Goal: Task Accomplishment & Management: Use online tool/utility

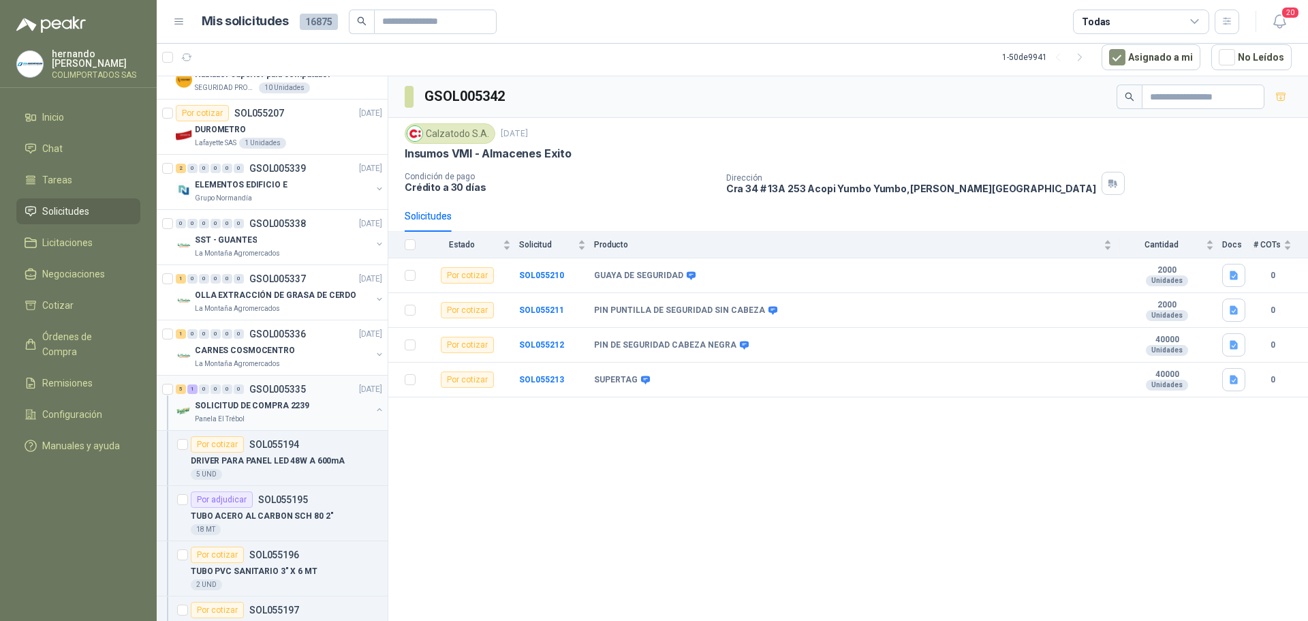
scroll to position [613, 0]
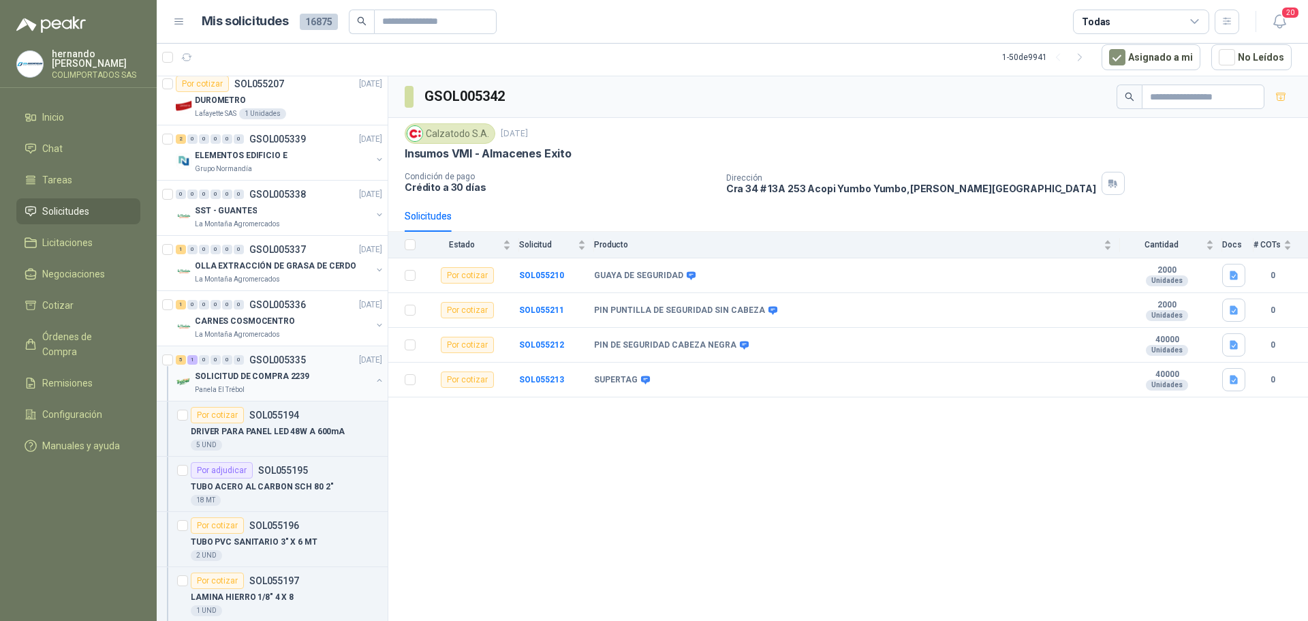
click at [318, 370] on div "SOLICITUD DE COMPRA 2239" at bounding box center [283, 376] width 176 height 16
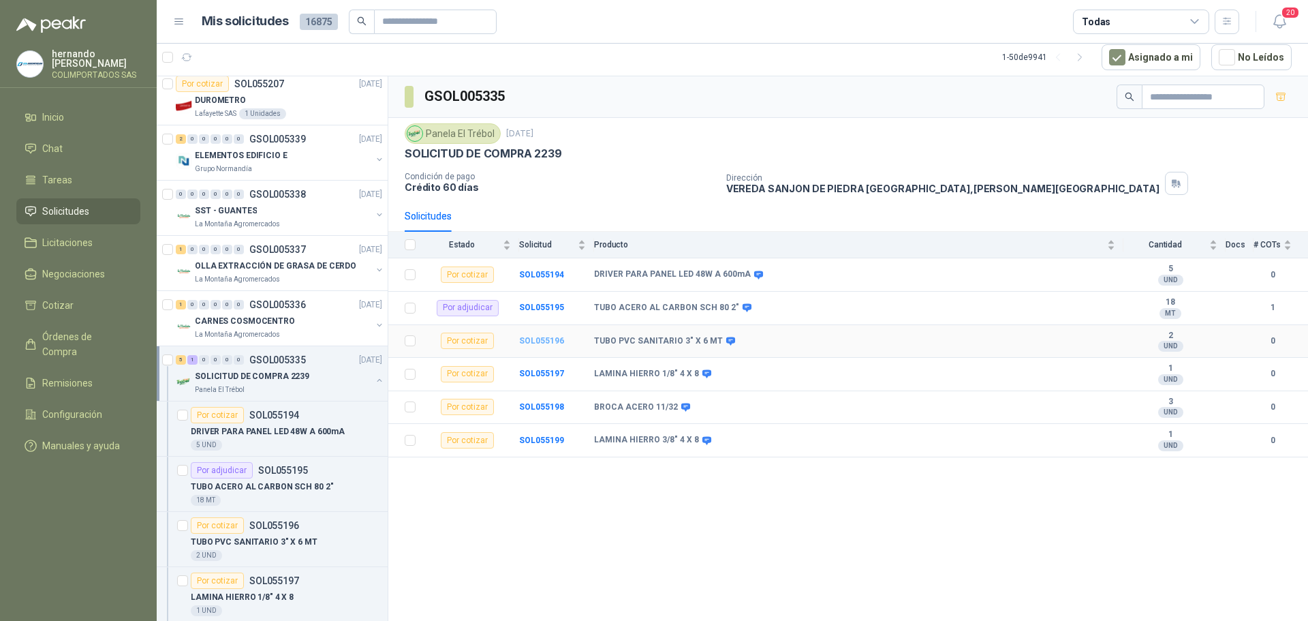
click at [553, 337] on b "SOL055196" at bounding box center [541, 341] width 45 height 10
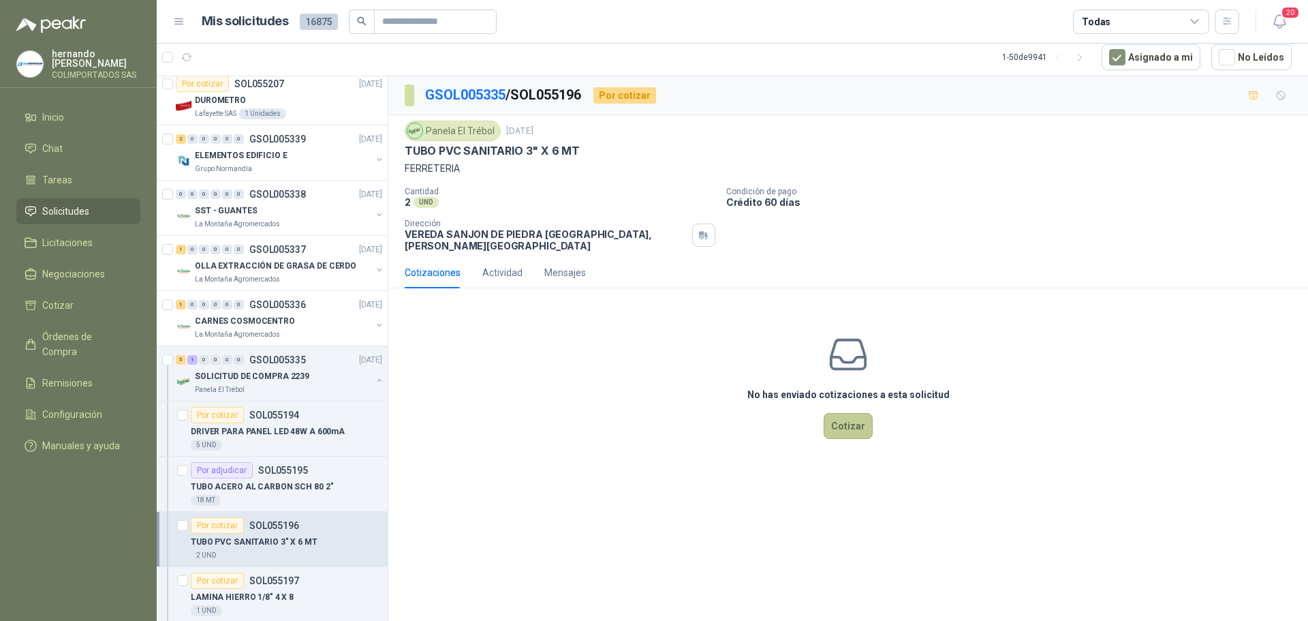
click at [844, 415] on button "Cotizar" at bounding box center [848, 426] width 49 height 26
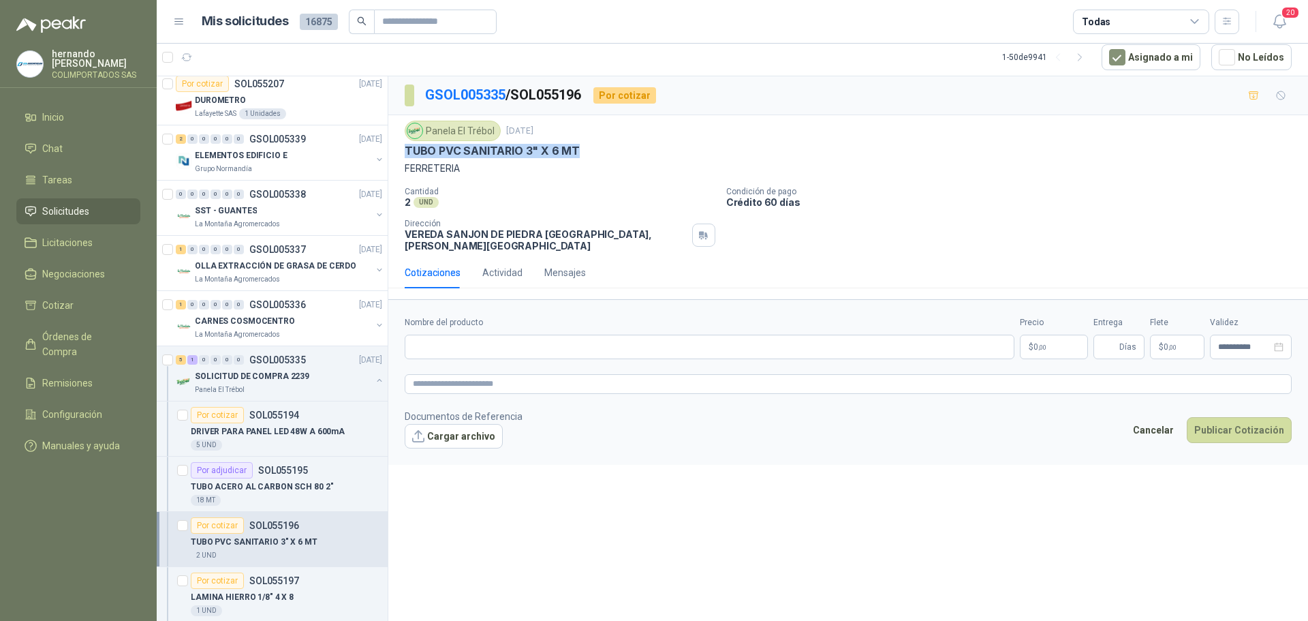
drag, startPoint x: 580, startPoint y: 146, endPoint x: 404, endPoint y: 151, distance: 175.8
click at [404, 151] on div "Panela El Trébol [DATE] TUBO PVC SANITARIO 3" X 6 MT FERRETERIA Cantidad 2 UND …" at bounding box center [848, 186] width 920 height 142
copy p "TUBO PVC SANITARIO 3" X 6 MT"
click at [503, 341] on input "Nombre del producto" at bounding box center [710, 347] width 610 height 25
paste input "**********"
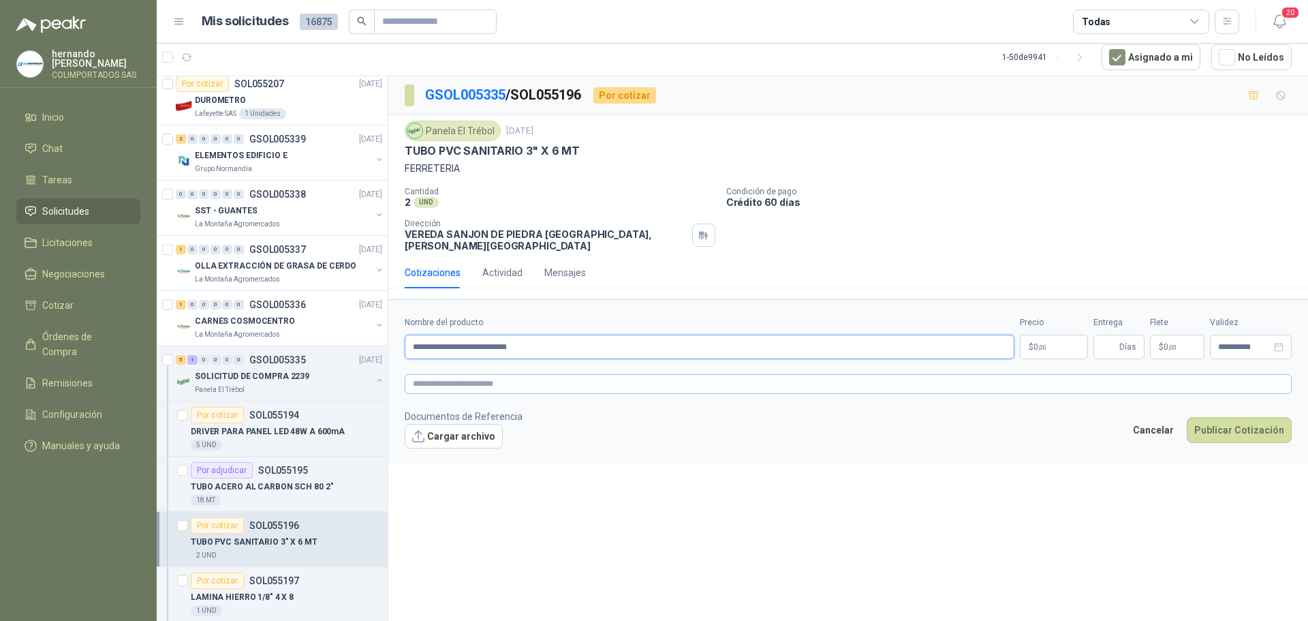
type input "**********"
click at [492, 378] on textarea at bounding box center [848, 384] width 887 height 20
paste textarea "**********"
type textarea "**********"
click at [1036, 343] on span "0 ,00" at bounding box center [1040, 347] width 13 height 8
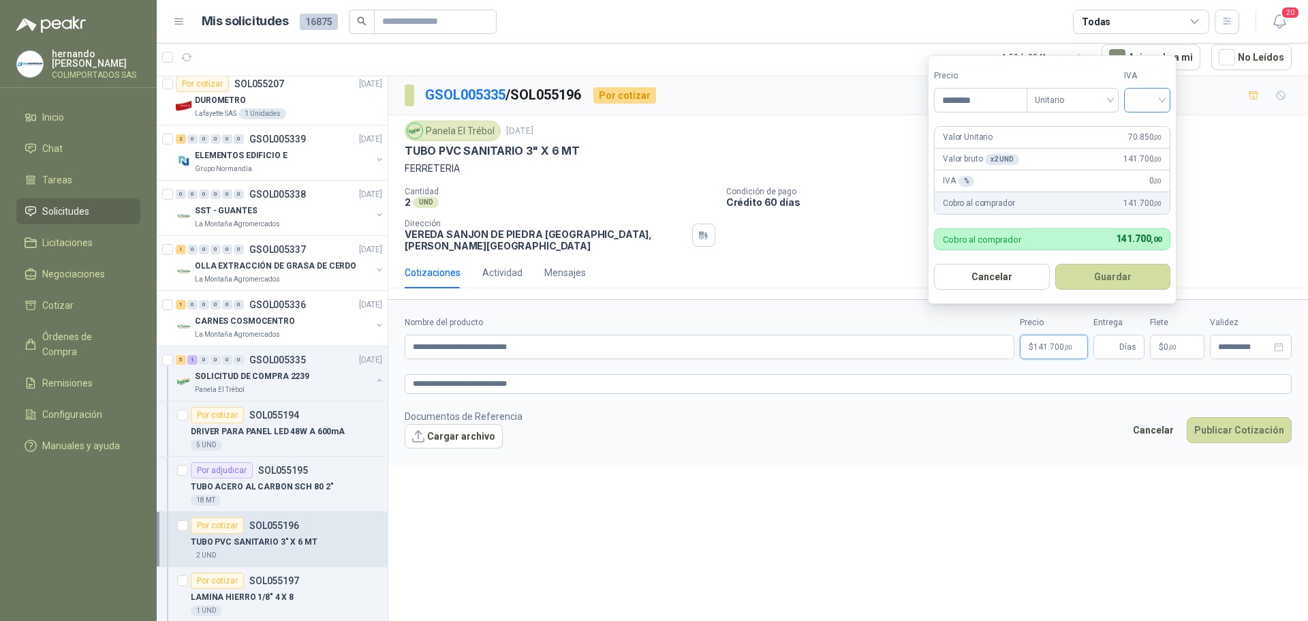
type input "********"
click at [1162, 99] on input "search" at bounding box center [1147, 99] width 30 height 20
click at [1151, 129] on div "19%" at bounding box center [1150, 128] width 25 height 15
click at [1128, 267] on button "Guardar" at bounding box center [1115, 277] width 117 height 26
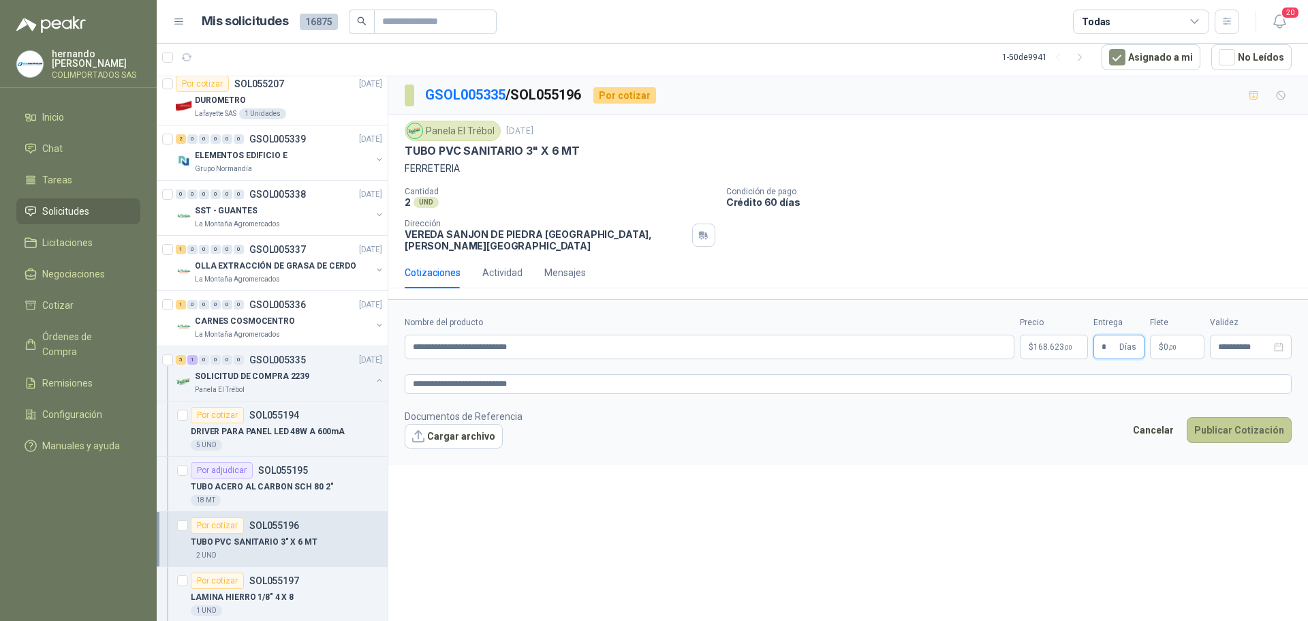
type input "*"
click at [1237, 417] on button "Publicar Cotización" at bounding box center [1239, 430] width 105 height 26
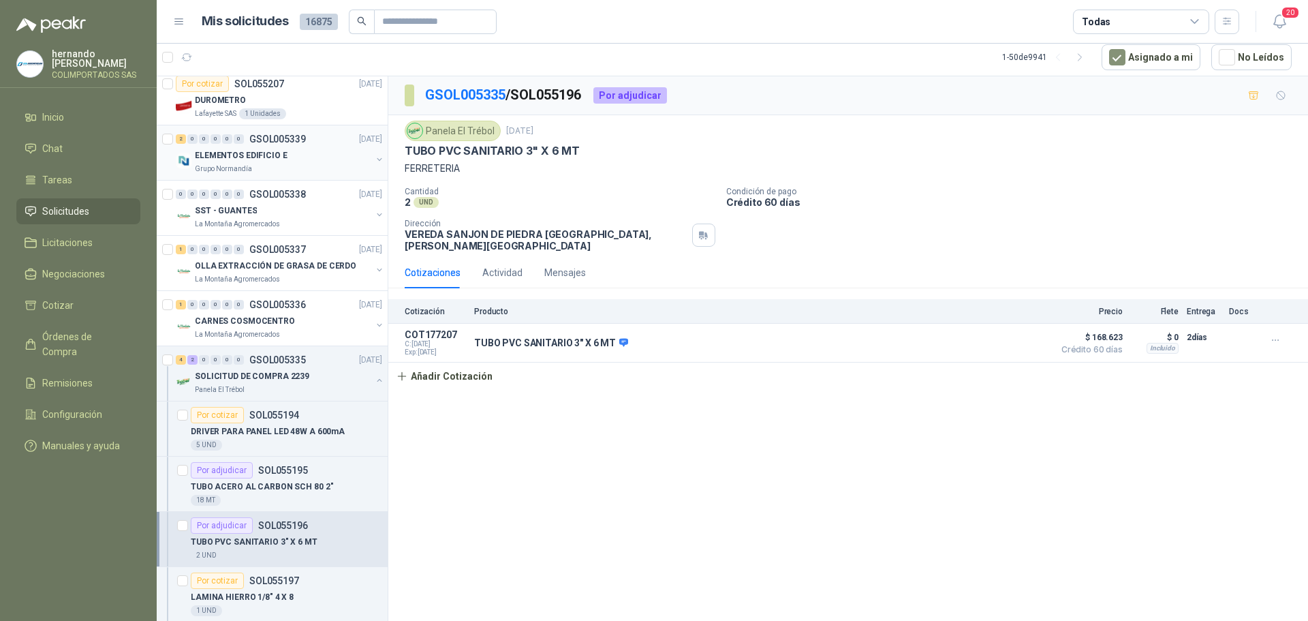
click at [318, 157] on div "ELEMENTOS EDIFICIO E" at bounding box center [283, 155] width 176 height 16
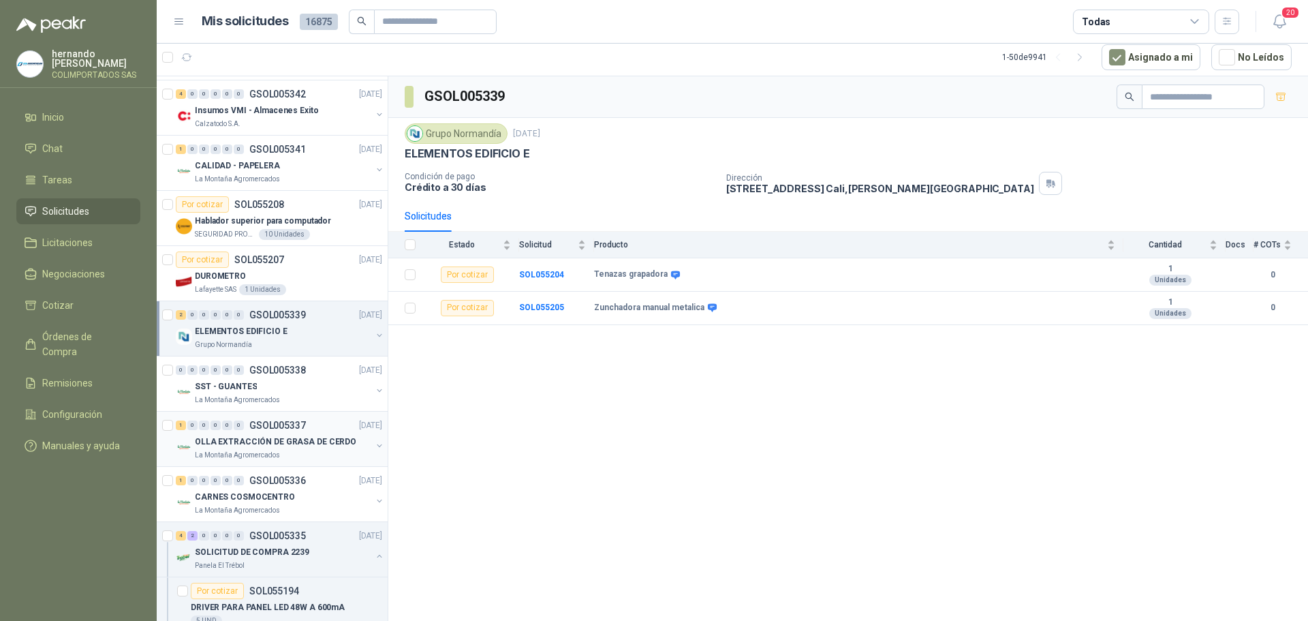
scroll to position [409, 0]
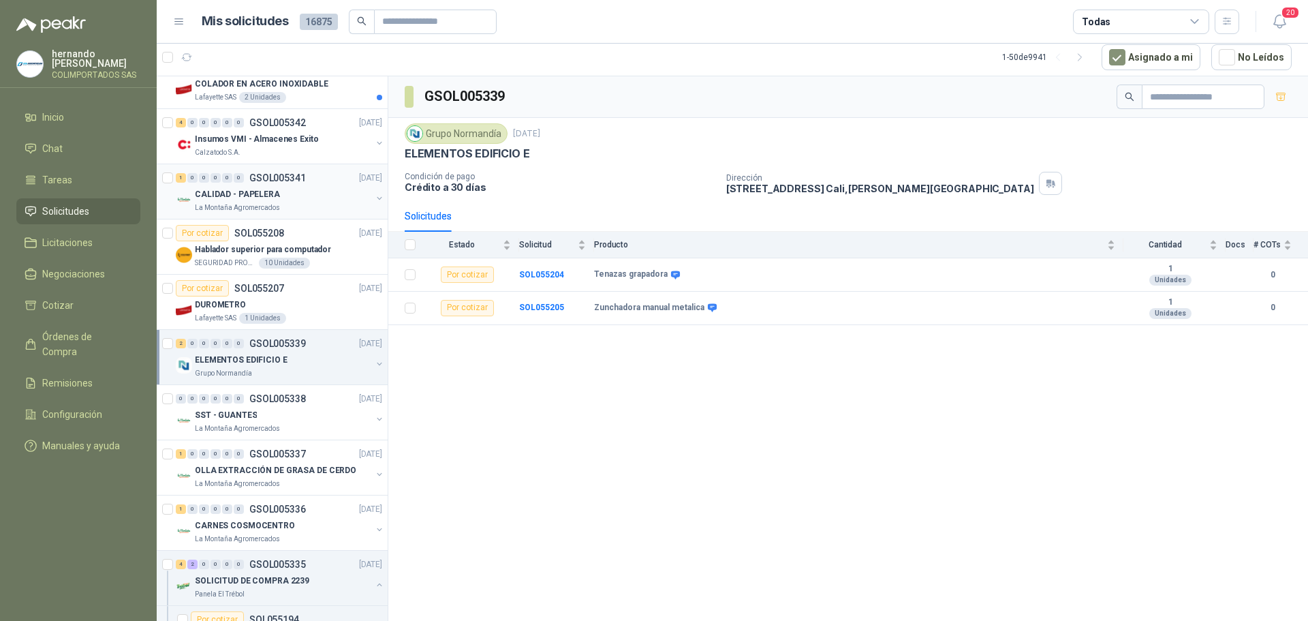
click at [309, 202] on div "CALIDAD - PAPELERA" at bounding box center [283, 194] width 176 height 16
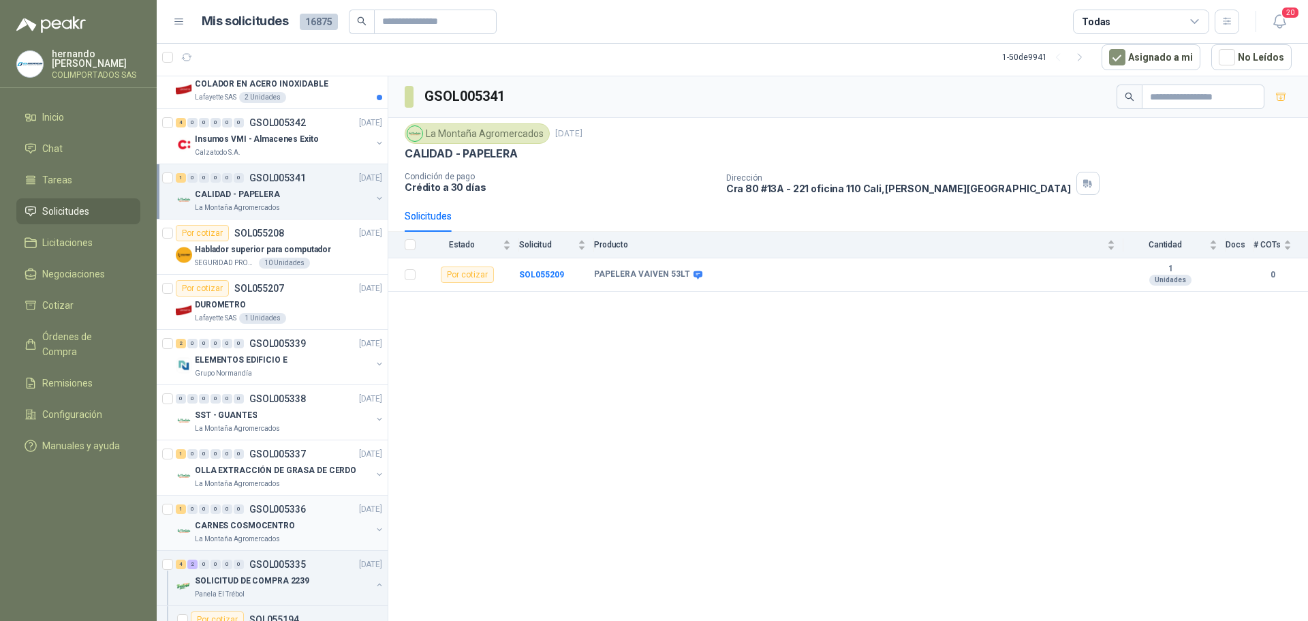
click at [308, 537] on div "La Montaña Agromercados" at bounding box center [283, 538] width 176 height 11
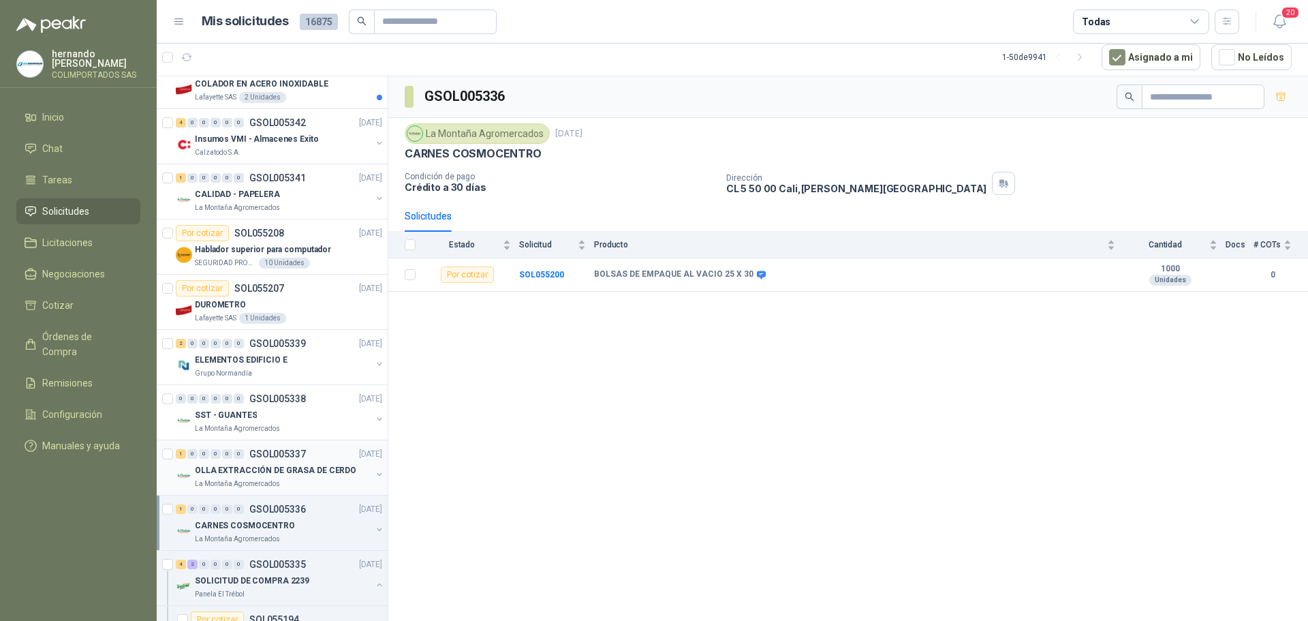
click at [294, 476] on p "OLLA EXTRACCIÓN DE GRASA DE CERDO" at bounding box center [275, 470] width 161 height 13
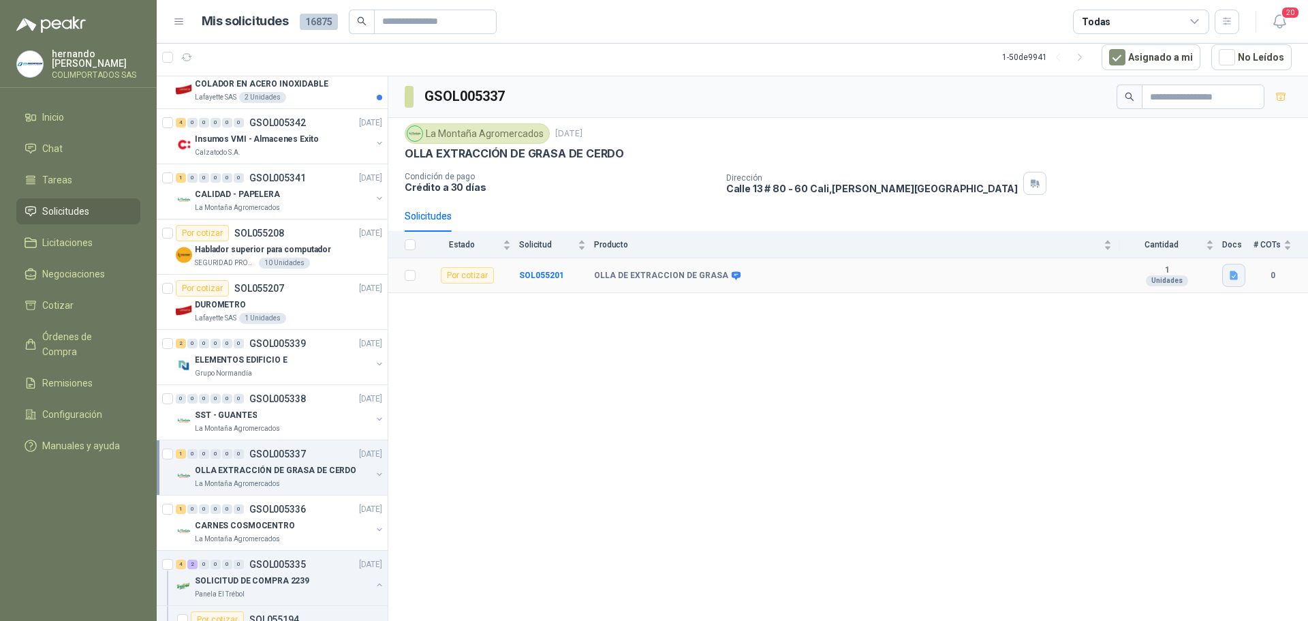
click at [1237, 275] on icon "button" at bounding box center [1234, 275] width 8 height 9
click at [1119, 248] on button "Extracción de grasa de cerdo (Empella).pdf" at bounding box center [1141, 245] width 190 height 14
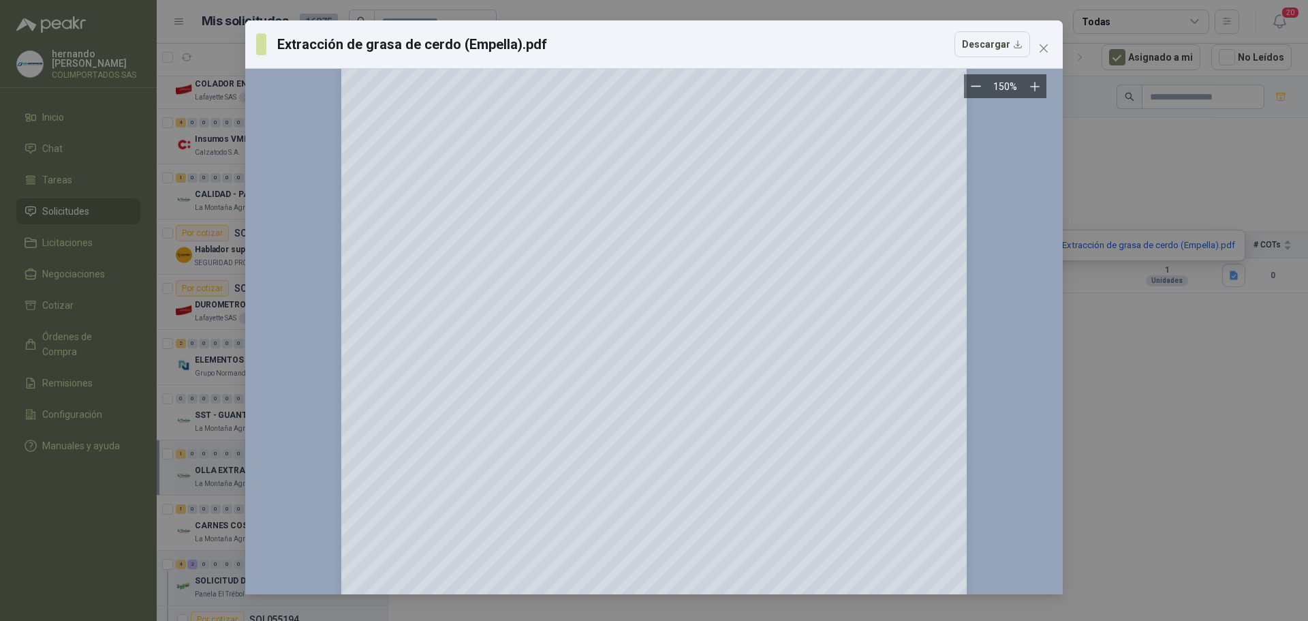
scroll to position [4407, 0]
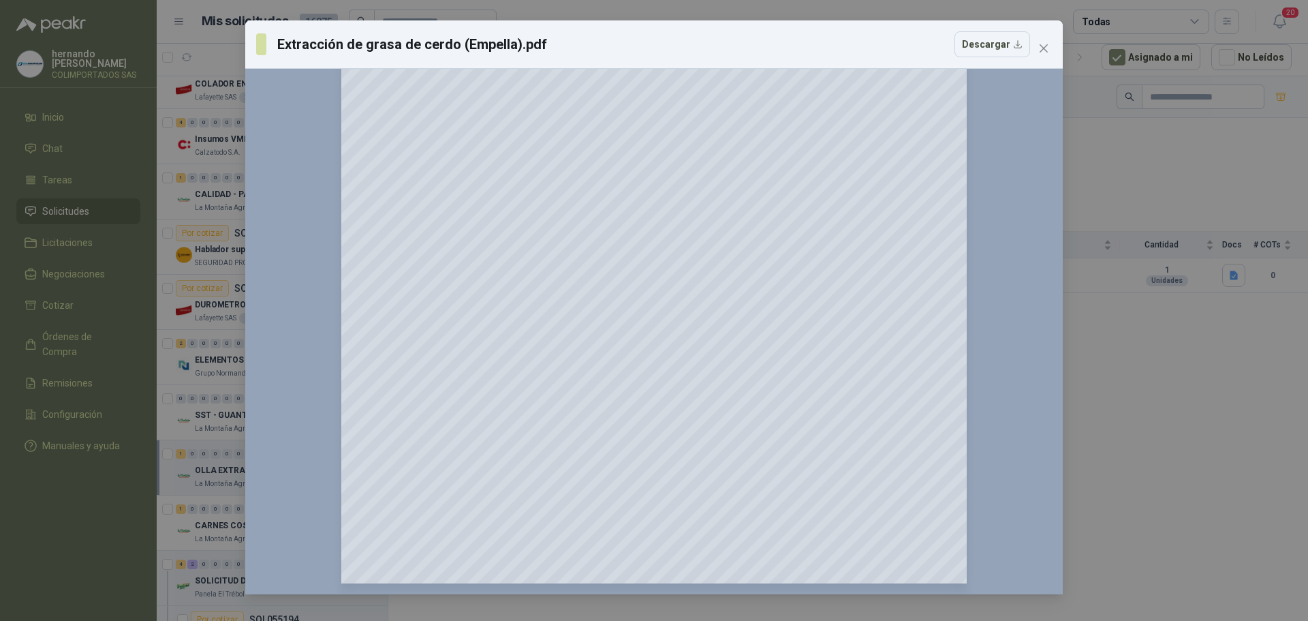
click at [1120, 408] on div "Extracción de grasa de cerdo (Empella).pdf Descargar 150 %" at bounding box center [654, 310] width 1308 height 621
